Goal: Task Accomplishment & Management: Manage account settings

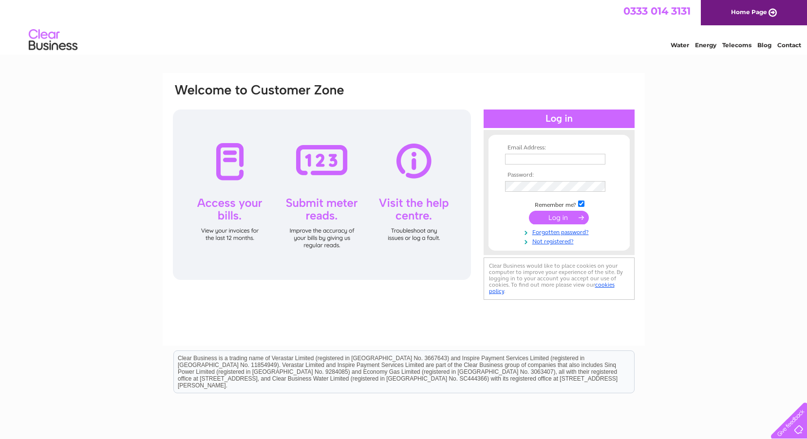
type input "[EMAIL_ADDRESS][DOMAIN_NAME]"
click at [563, 218] on input "submit" at bounding box center [559, 218] width 60 height 14
click at [562, 218] on input "submit" at bounding box center [559, 218] width 60 height 14
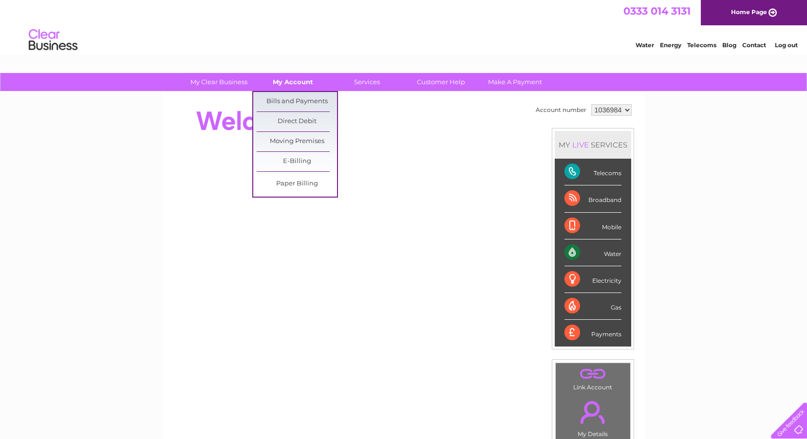
click at [303, 83] on link "My Account" at bounding box center [293, 82] width 80 height 18
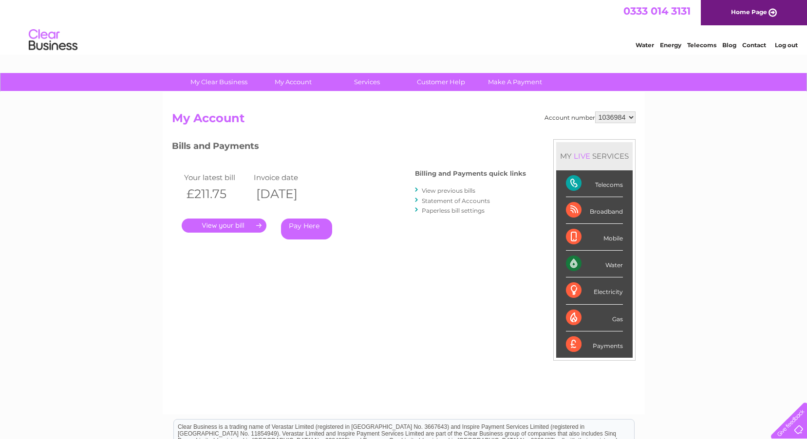
drag, startPoint x: 0, startPoint y: 0, endPoint x: 218, endPoint y: 269, distance: 346.4
click at [218, 269] on div "Account number 1036984 My Account MY LIVE SERVICES Telecoms Broadband Mobile Wa…" at bounding box center [404, 258] width 464 height 293
